Goal: Task Accomplishment & Management: Manage account settings

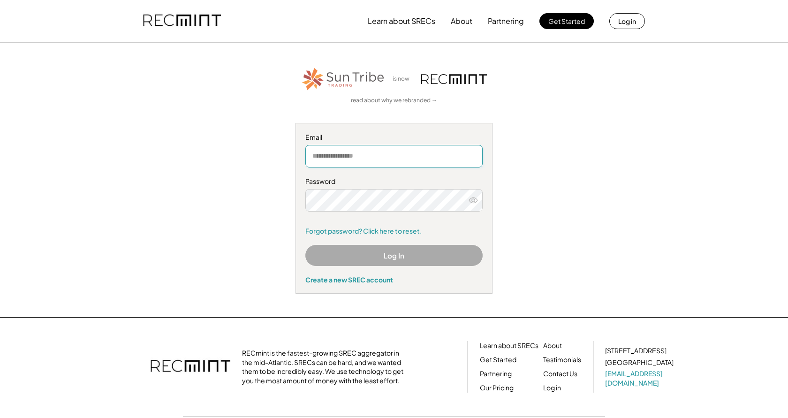
click at [364, 155] on input "email" at bounding box center [393, 156] width 177 height 23
type input "**********"
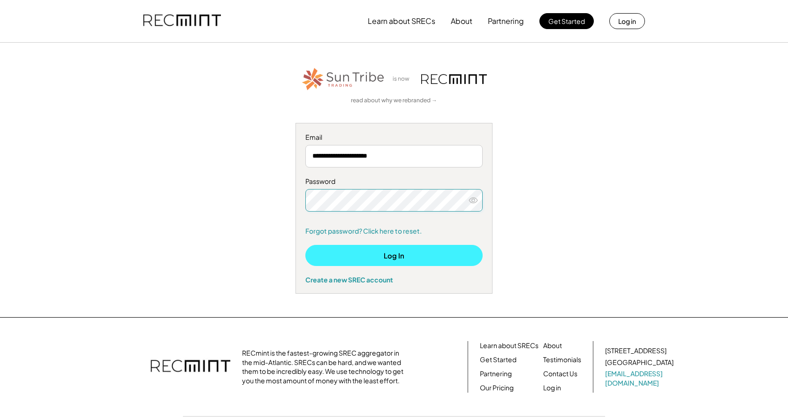
click at [367, 255] on button "Log In" at bounding box center [393, 255] width 177 height 21
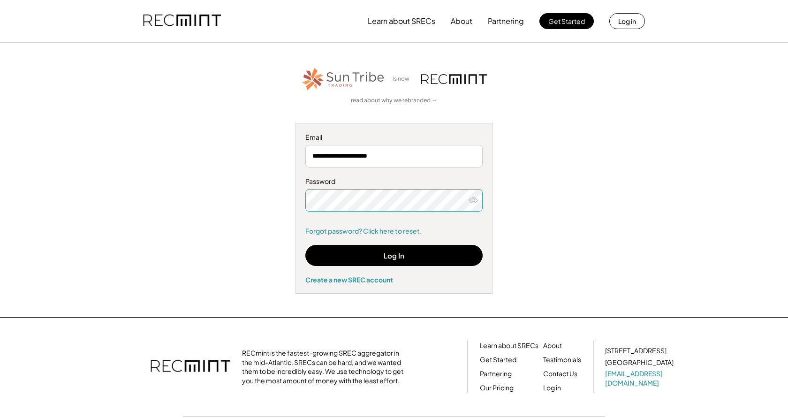
click at [468, 201] on button at bounding box center [473, 200] width 14 height 14
click at [380, 229] on link "Forgot password? Click here to reset." at bounding box center [393, 231] width 177 height 9
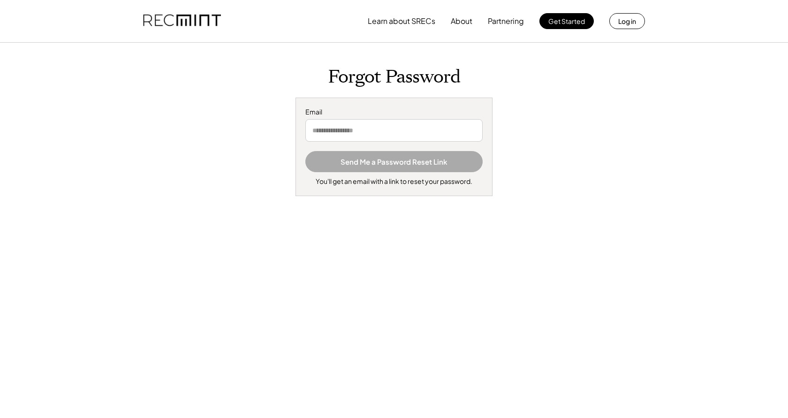
click at [422, 134] on input "email" at bounding box center [393, 130] width 177 height 23
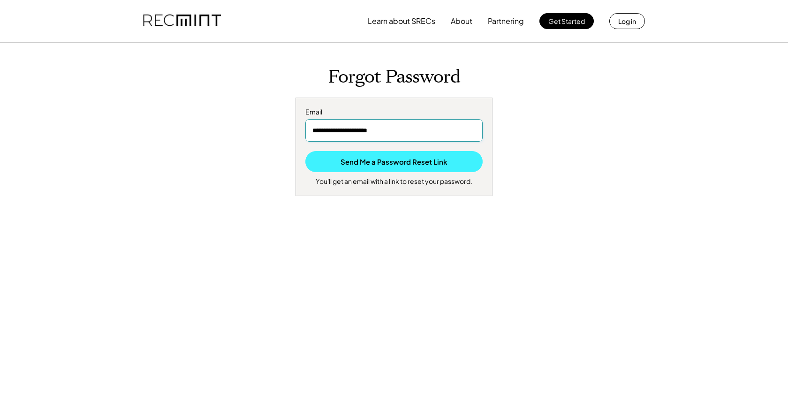
type input "**********"
click at [402, 162] on button "Send Me a Password Reset Link" at bounding box center [393, 161] width 177 height 21
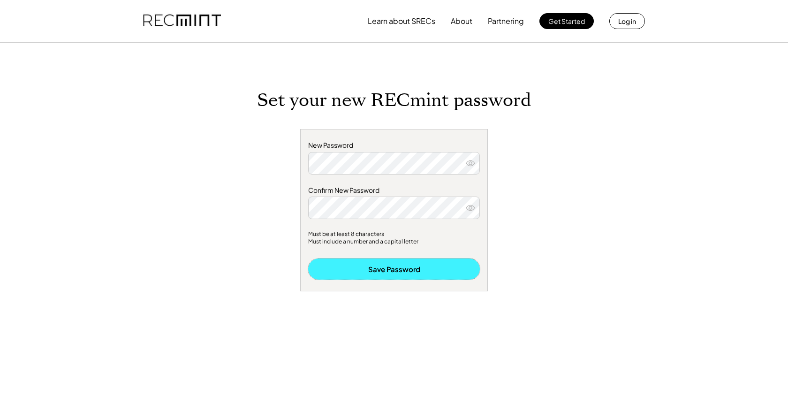
click at [397, 271] on button "Save Password" at bounding box center [394, 269] width 172 height 21
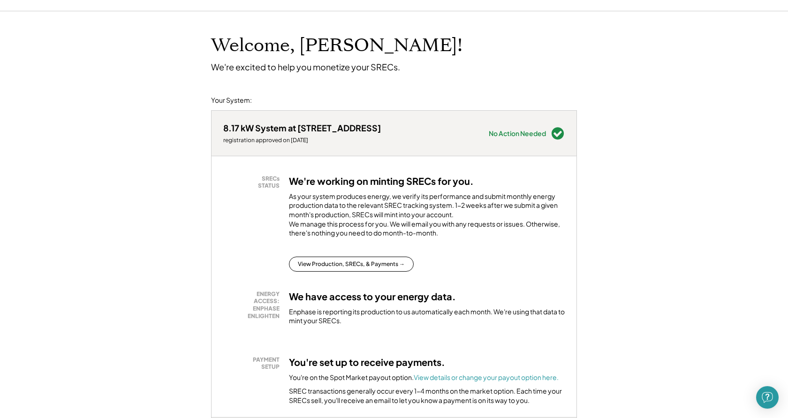
scroll to position [48, 0]
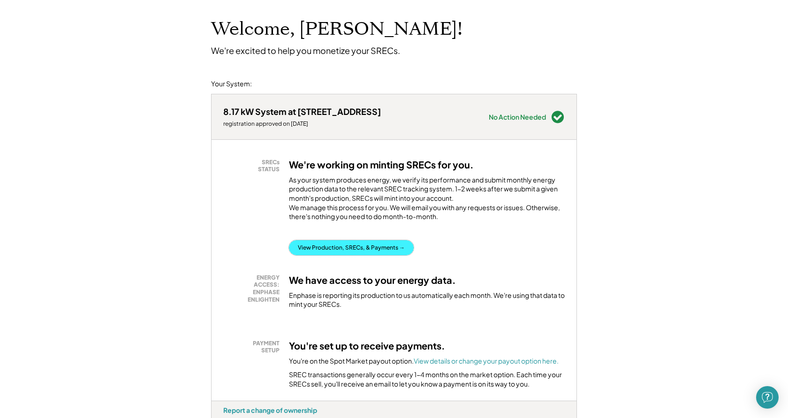
click at [358, 255] on button "View Production, SRECs, & Payments →" at bounding box center [351, 247] width 125 height 15
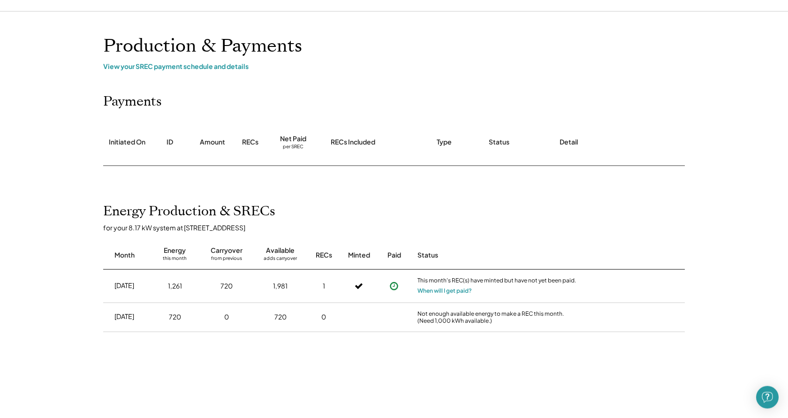
scroll to position [48, 0]
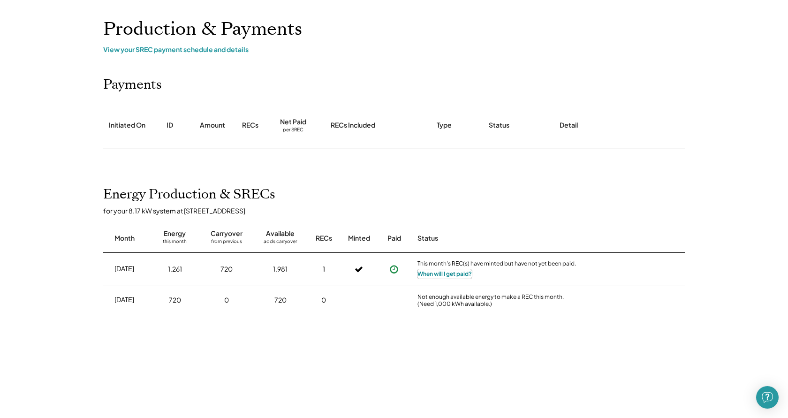
click at [454, 274] on button "When will I get paid?" at bounding box center [445, 273] width 54 height 9
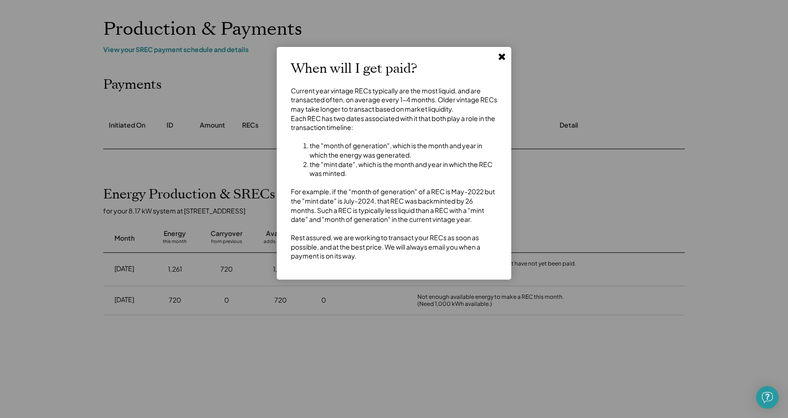
click at [501, 57] on use at bounding box center [502, 56] width 7 height 7
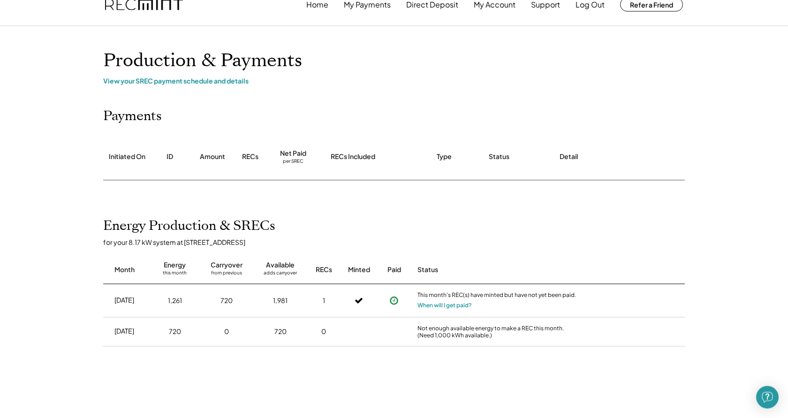
scroll to position [0, 0]
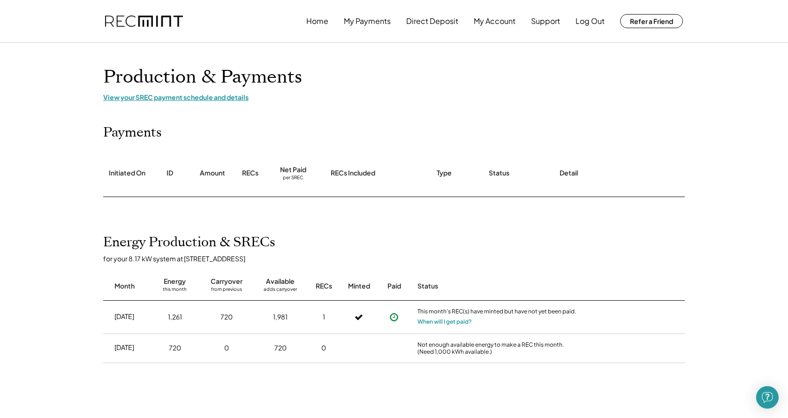
click at [159, 99] on div "View your SREC payment schedule and details" at bounding box center [394, 97] width 582 height 8
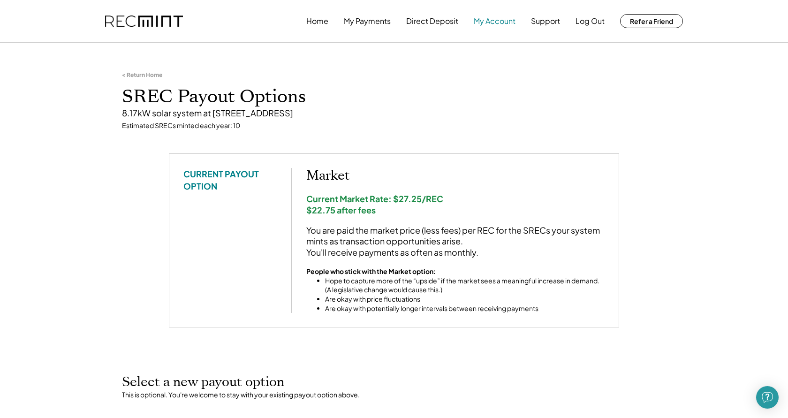
click at [492, 19] on button "My Account" at bounding box center [495, 21] width 42 height 19
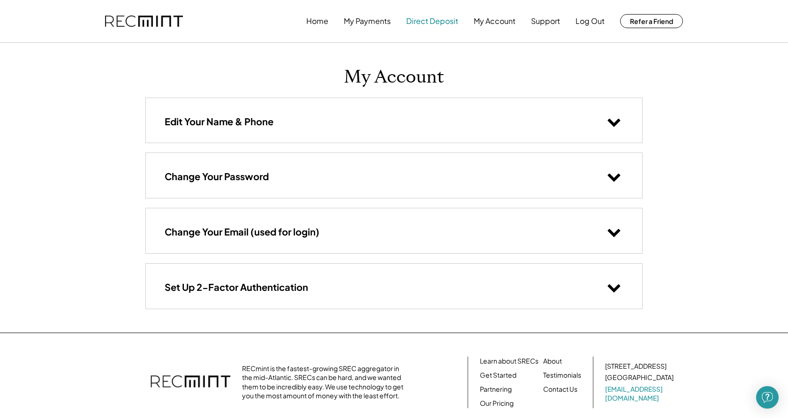
click at [436, 20] on button "Direct Deposit" at bounding box center [432, 21] width 52 height 19
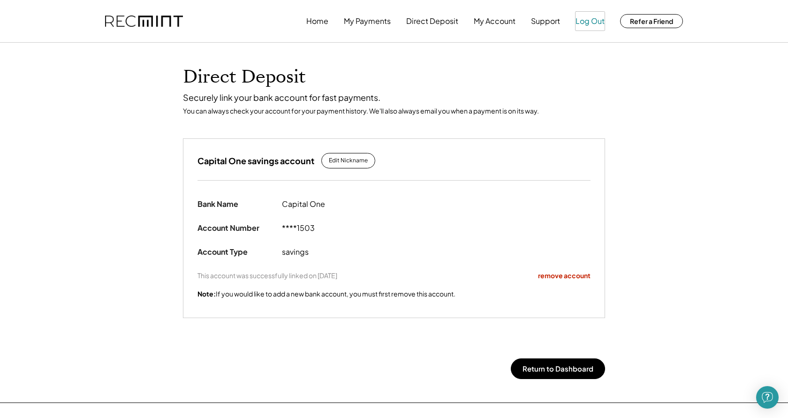
click at [589, 19] on button "Log Out" at bounding box center [590, 21] width 29 height 19
